Goal: Task Accomplishment & Management: Use online tool/utility

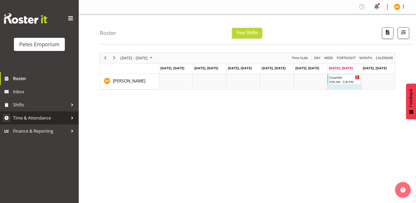
click at [65, 116] on span "Time & Attendance" at bounding box center [40, 118] width 55 height 8
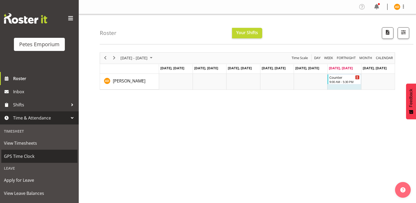
click at [51, 156] on span "GPS Time Clock" at bounding box center [39, 156] width 71 height 8
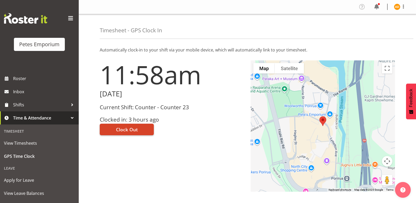
click at [129, 129] on span "Clock Out" at bounding box center [127, 129] width 22 height 7
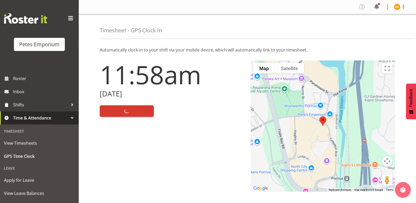
click at [397, 7] on img at bounding box center [397, 7] width 6 height 6
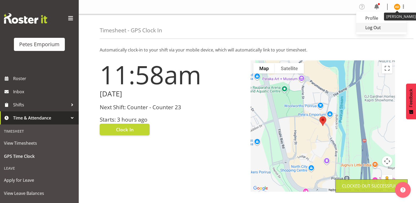
click at [377, 27] on link "Log Out" at bounding box center [381, 27] width 50 height 9
